Goal: Transaction & Acquisition: Purchase product/service

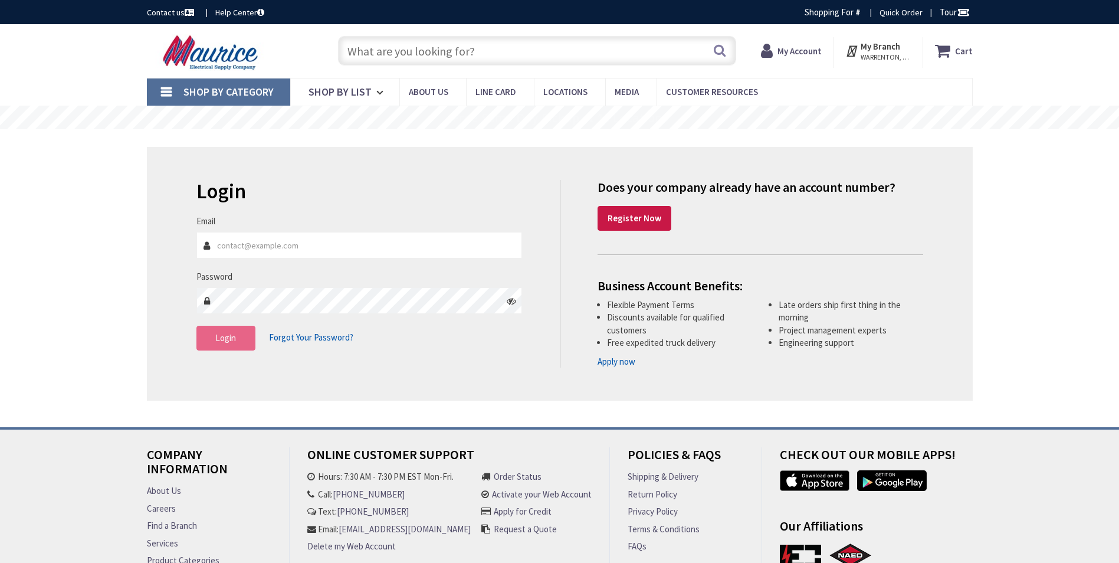
type input "[EMAIL_ADDRESS][DOMAIN_NAME]"
click at [253, 347] on button "Login" at bounding box center [225, 338] width 59 height 25
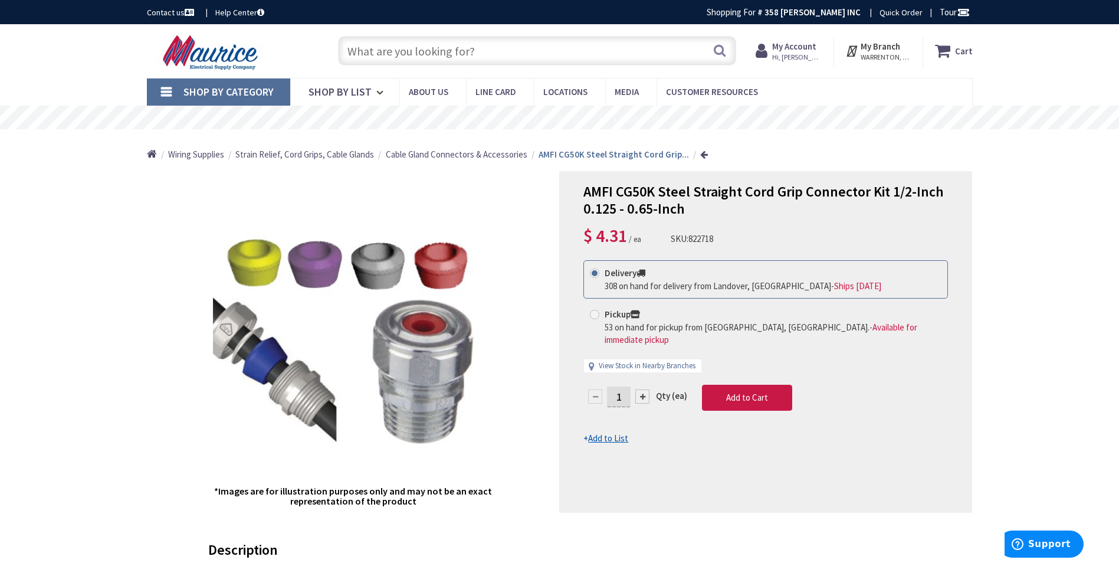
click at [618, 46] on input "text" at bounding box center [537, 50] width 398 height 29
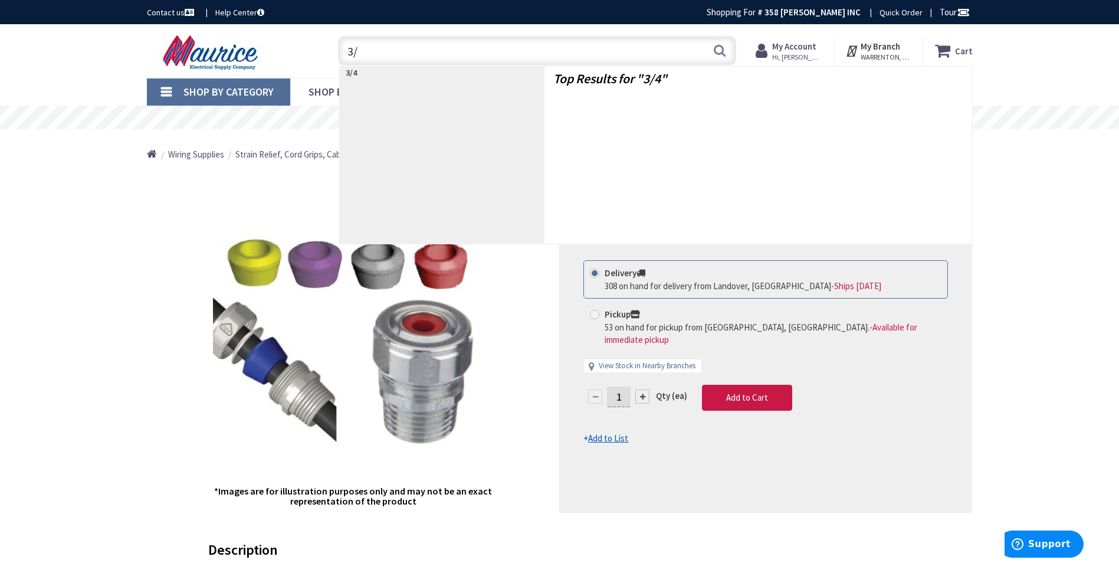
type input "3"
